Goal: Navigation & Orientation: Understand site structure

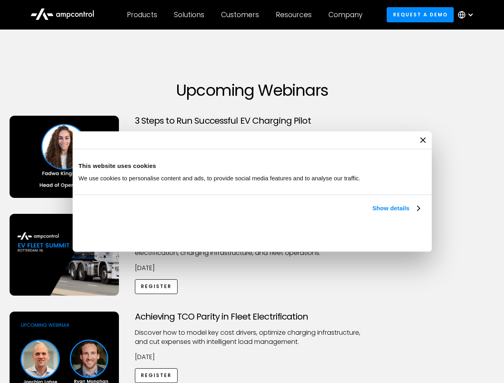
click at [372, 213] on link "Show details" at bounding box center [395, 209] width 47 height 10
click at [0, 0] on div "Necessary cookies help make a website usable by enabling basic functions like p…" at bounding box center [0, 0] width 0 height 0
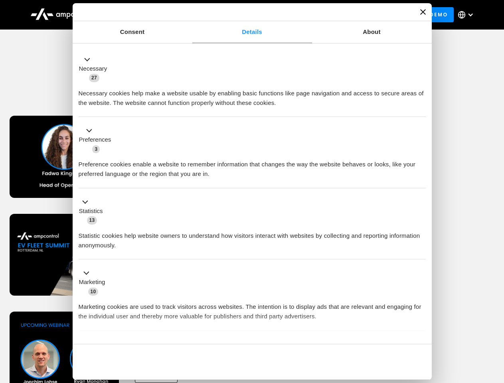
click at [495, 322] on div "Achieving TCO Parity in Fleet Electrification Discover how to model key cost dr…" at bounding box center [252, 374] width 501 height 125
click at [246, 15] on div "Customers" at bounding box center [240, 14] width 38 height 9
click at [142, 15] on div "Products" at bounding box center [142, 14] width 30 height 9
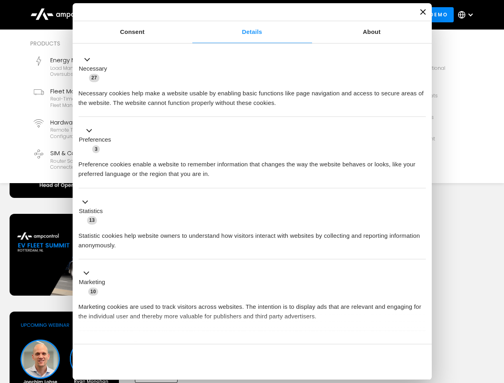
click at [190, 15] on div "Solutions" at bounding box center [189, 14] width 30 height 9
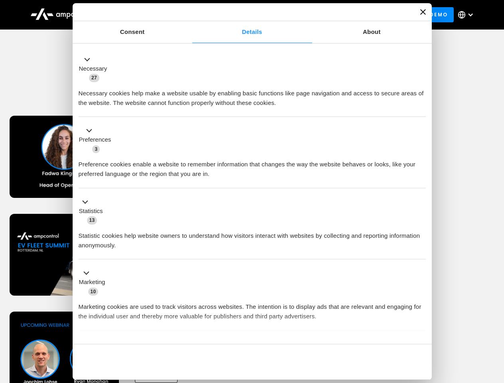
click at [242, 15] on div "Customers" at bounding box center [240, 14] width 38 height 9
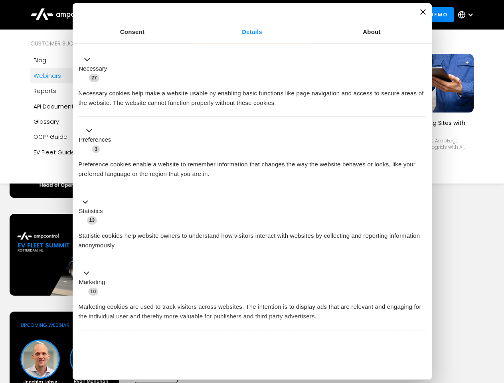
click at [295, 15] on div "Resources" at bounding box center [294, 14] width 36 height 9
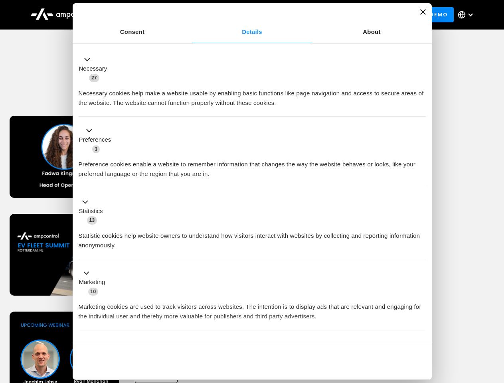
click at [348, 15] on div "Company" at bounding box center [346, 14] width 34 height 9
click at [468, 15] on div at bounding box center [470, 15] width 6 height 6
